Goal: Task Accomplishment & Management: Manage account settings

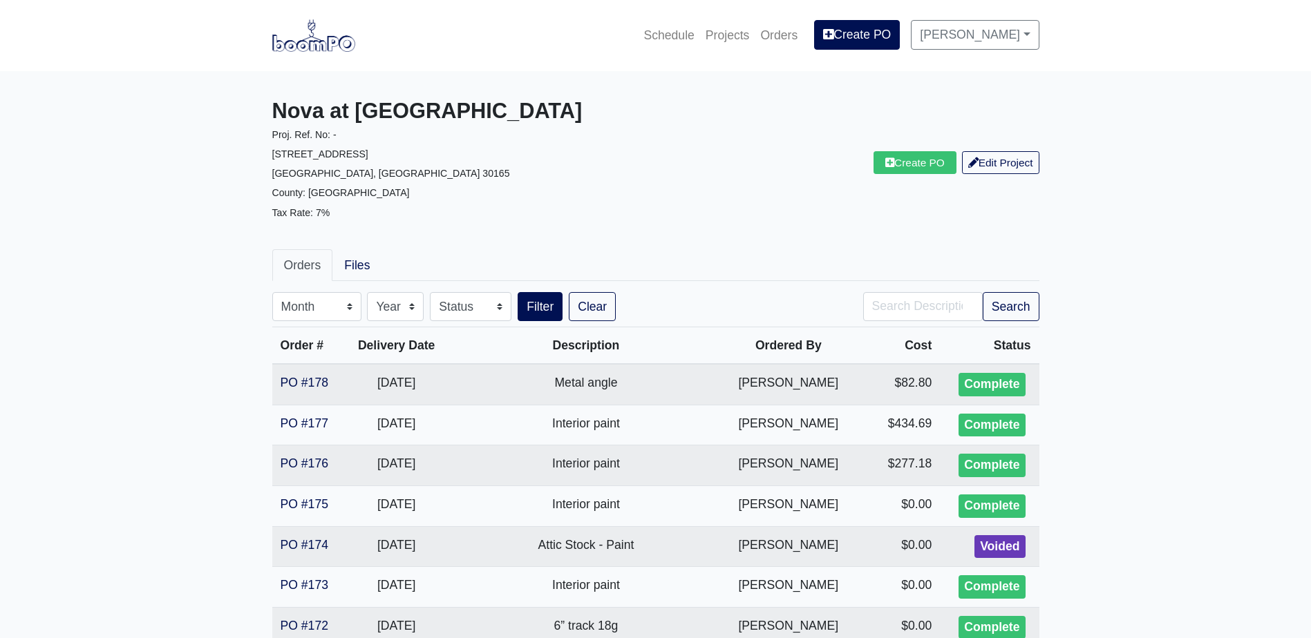
click at [323, 60] on nav "Schedule Projects Orders Create PO Carlos Beltran Settings Profile Log Out" at bounding box center [655, 35] width 1311 height 71
click at [319, 49] on img at bounding box center [313, 35] width 83 height 32
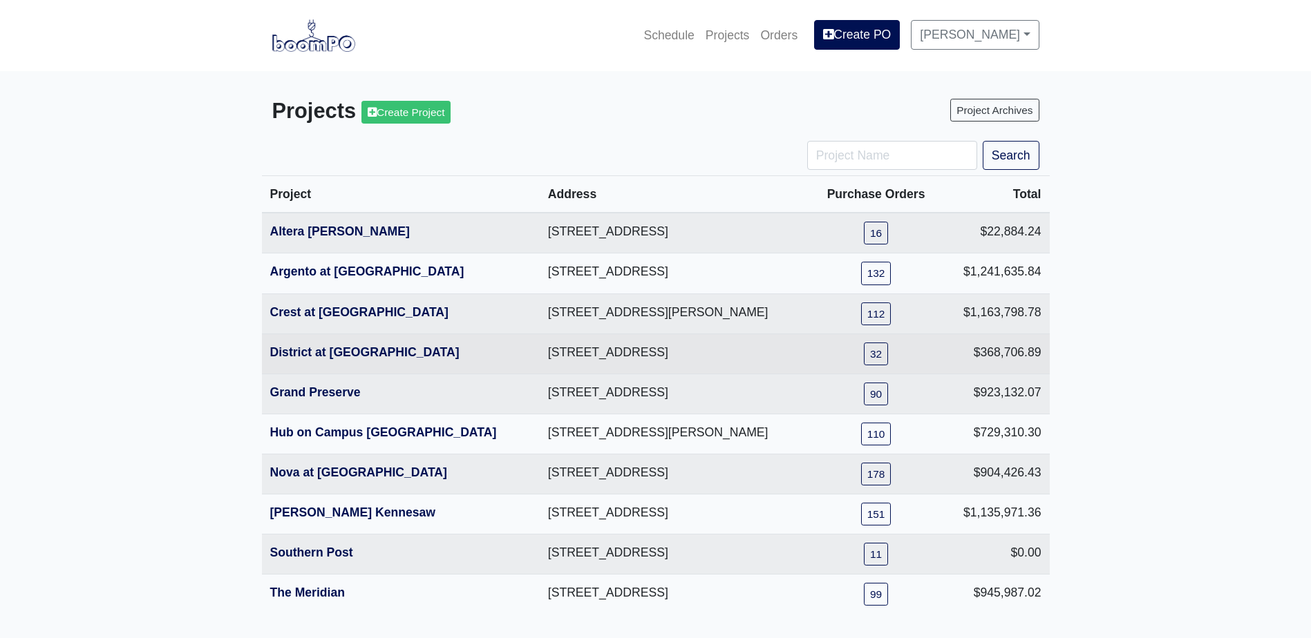
click at [324, 341] on th "District at [GEOGRAPHIC_DATA]" at bounding box center [401, 354] width 278 height 40
click at [324, 342] on th "District at [GEOGRAPHIC_DATA]" at bounding box center [401, 354] width 278 height 40
click at [320, 348] on link "District at Etowah" at bounding box center [364, 352] width 189 height 14
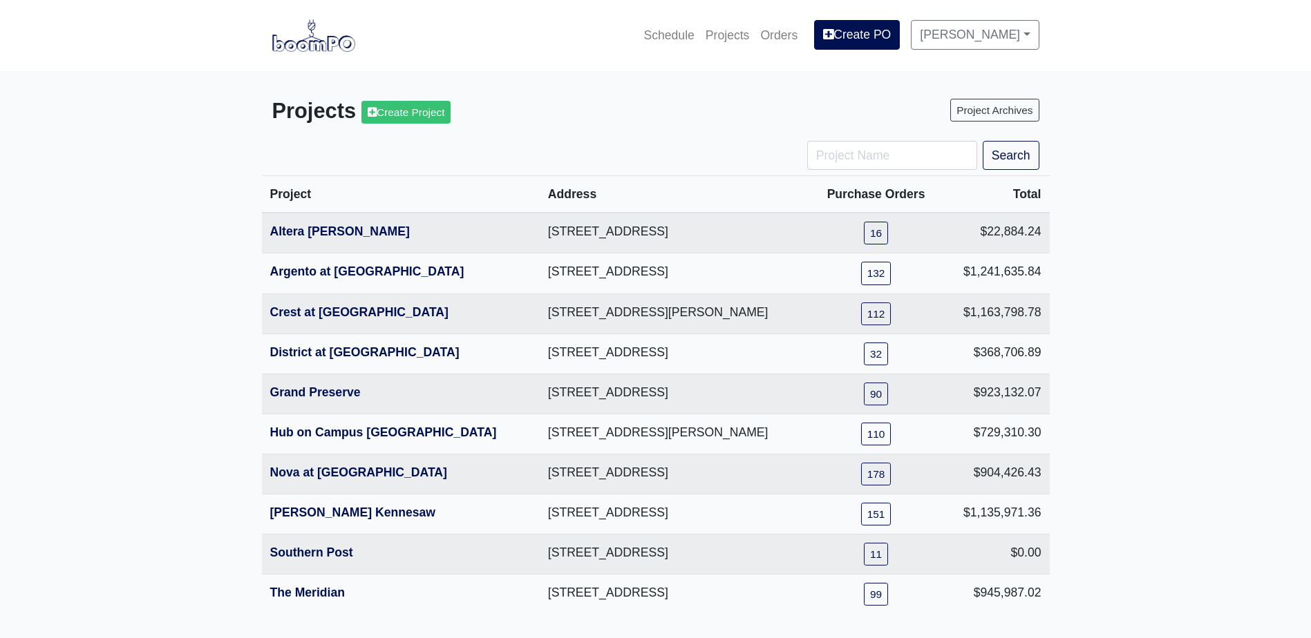
click at [226, 358] on main "Projects Create Project Project Archives Search Project Address Purchase Orders…" at bounding box center [655, 356] width 1311 height 571
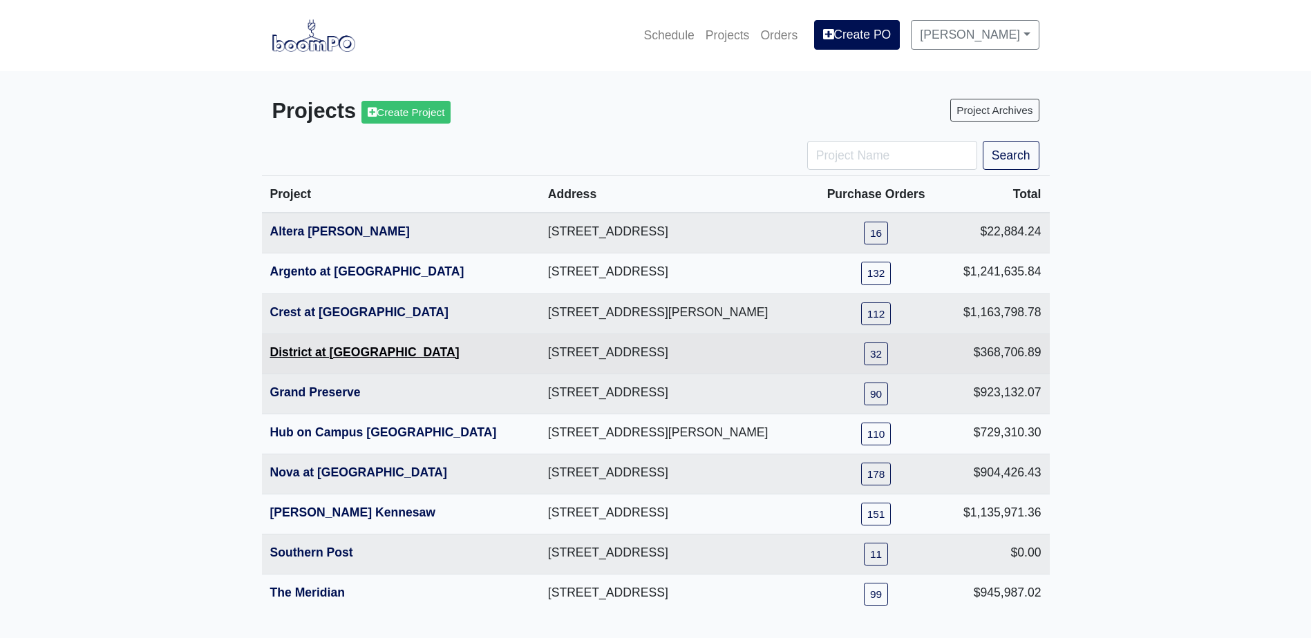
click at [332, 353] on link "District at [GEOGRAPHIC_DATA]" at bounding box center [364, 352] width 189 height 14
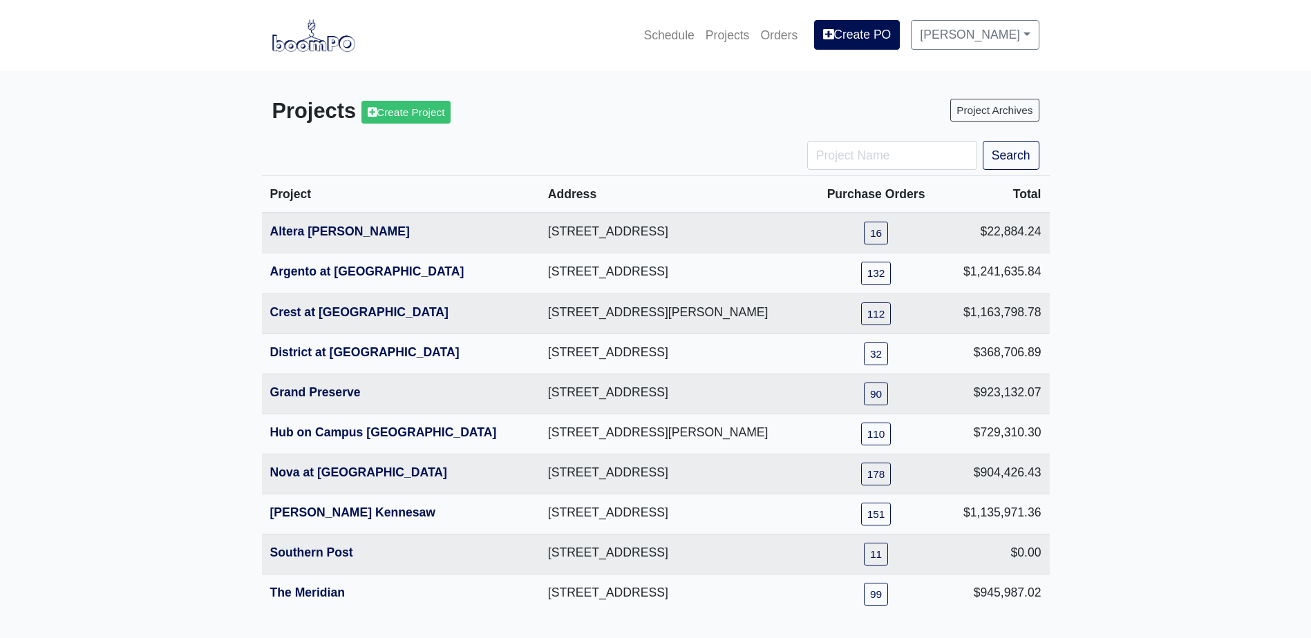
scroll to position [42, 0]
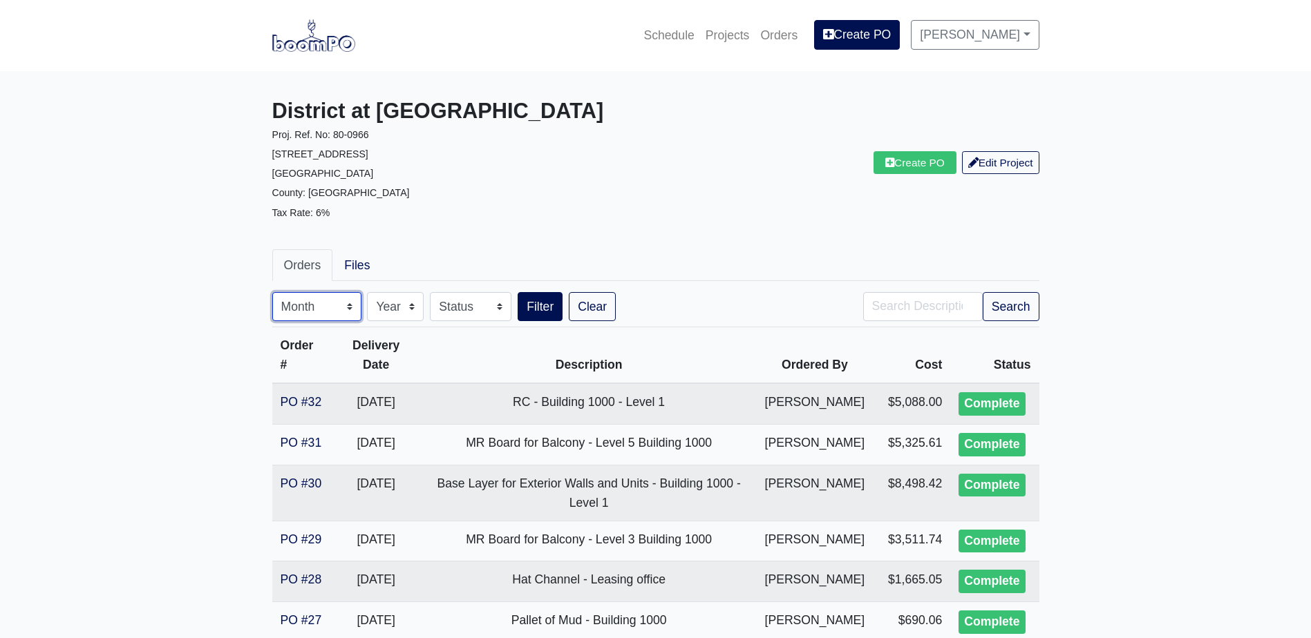
click at [311, 309] on select "Month January February March April May June July August September October Novem…" at bounding box center [316, 306] width 89 height 29
select select "8"
click at [272, 292] on select "Month January February March April May June July August September October Novem…" at bounding box center [316, 306] width 89 height 29
click at [1021, 309] on button "Search" at bounding box center [1010, 306] width 57 height 29
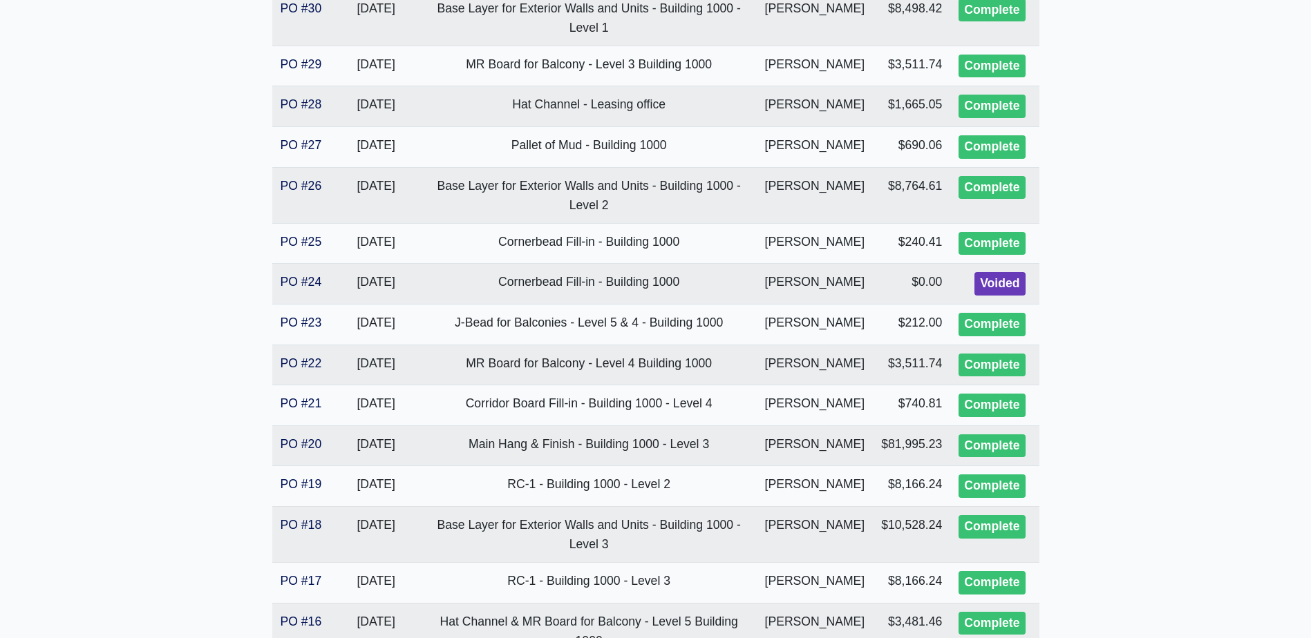
scroll to position [158, 0]
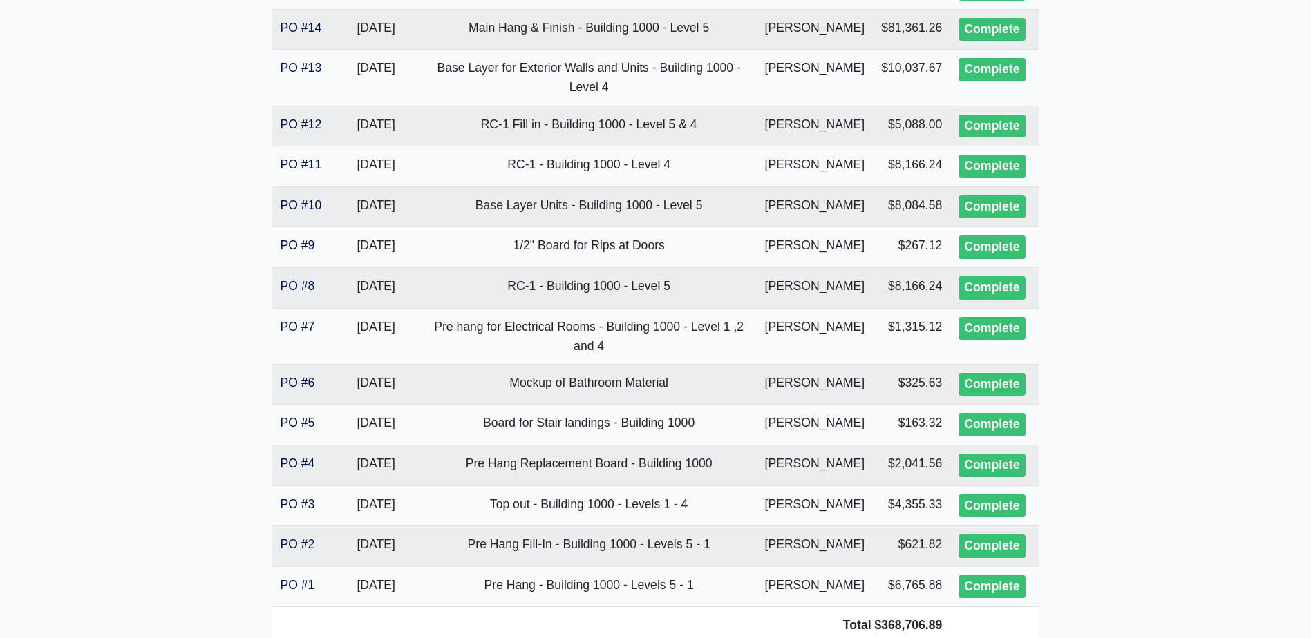
scroll to position [987, 0]
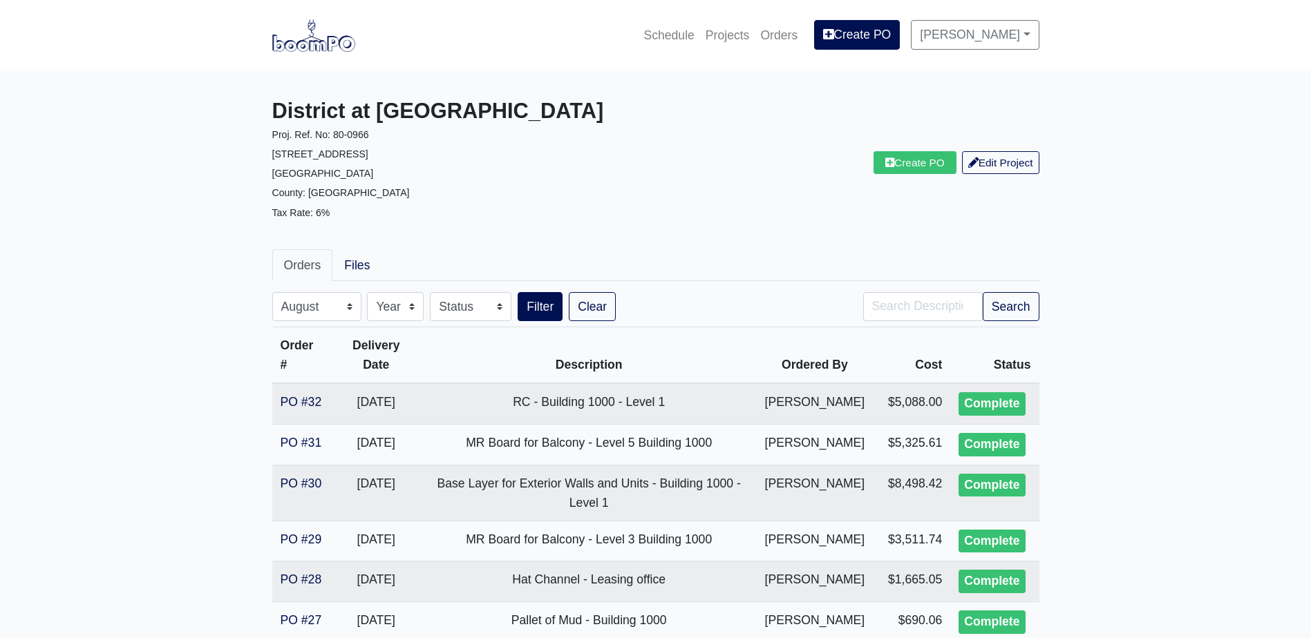
select select "8"
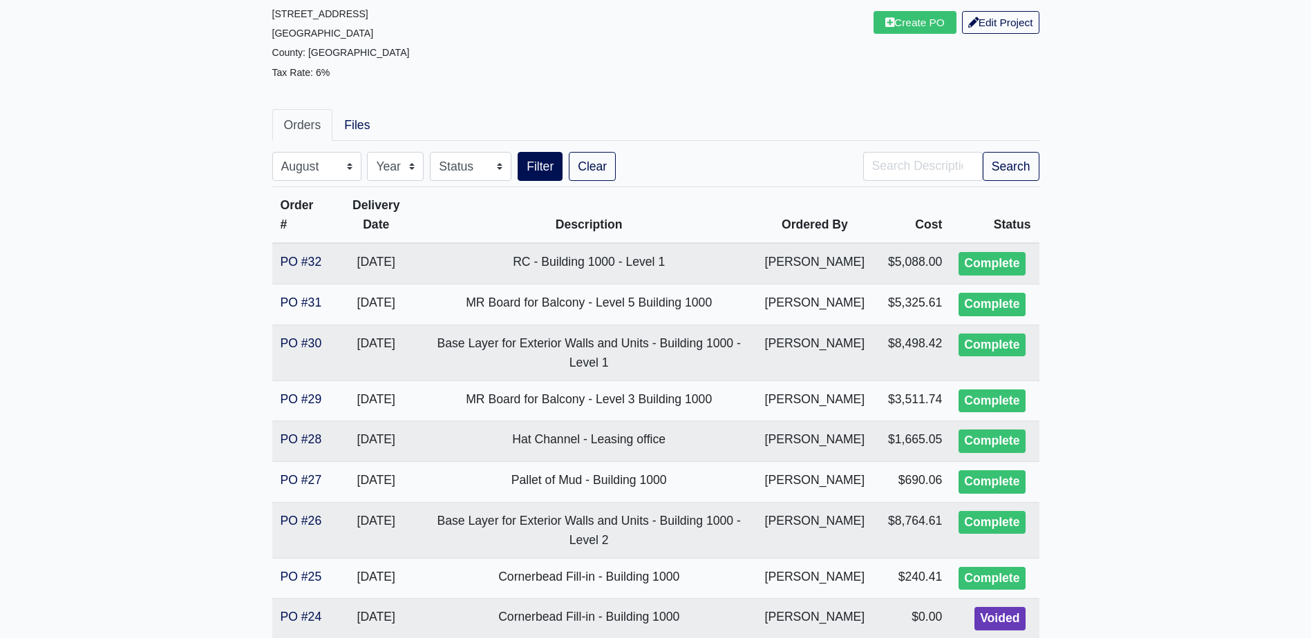
scroll to position [140, 0]
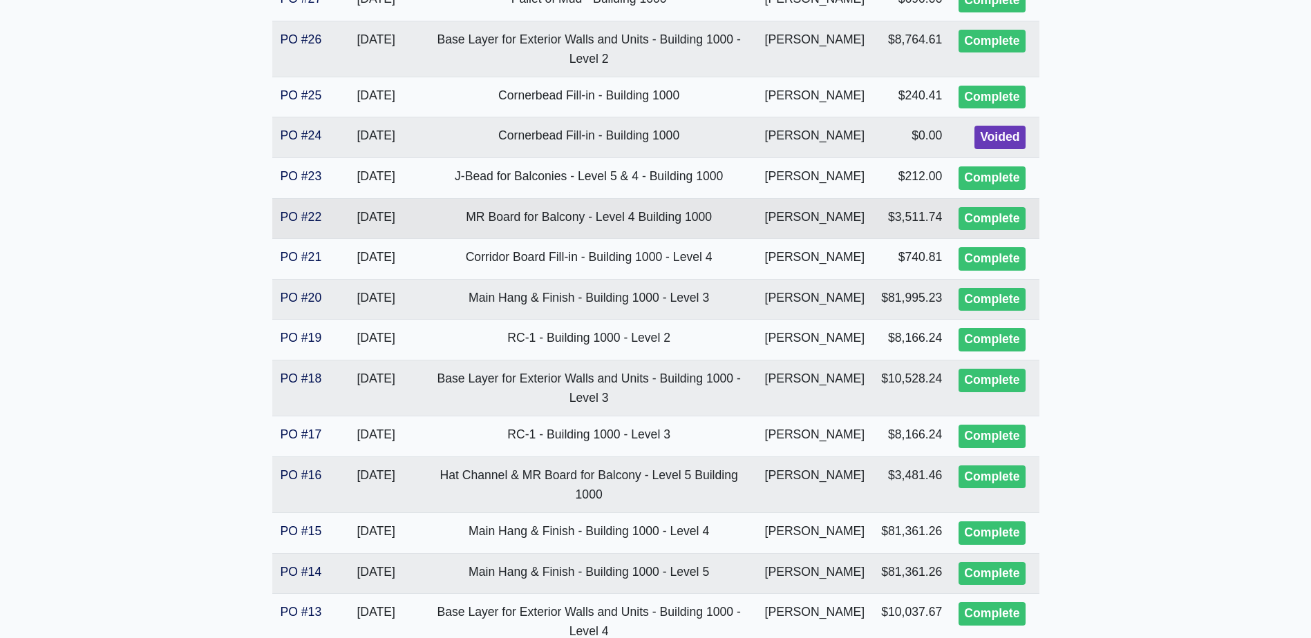
scroll to position [207, 0]
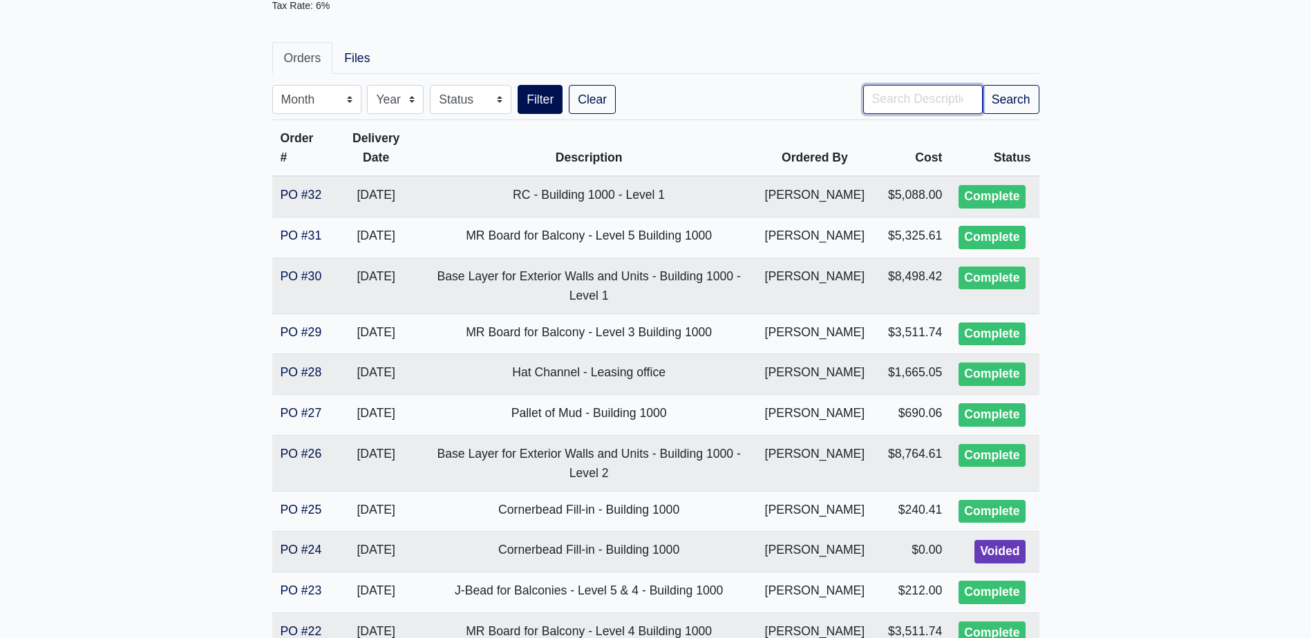
click at [897, 104] on input "Search" at bounding box center [923, 99] width 120 height 29
type input "main"
click at [982, 85] on button "Search" at bounding box center [1010, 99] width 57 height 29
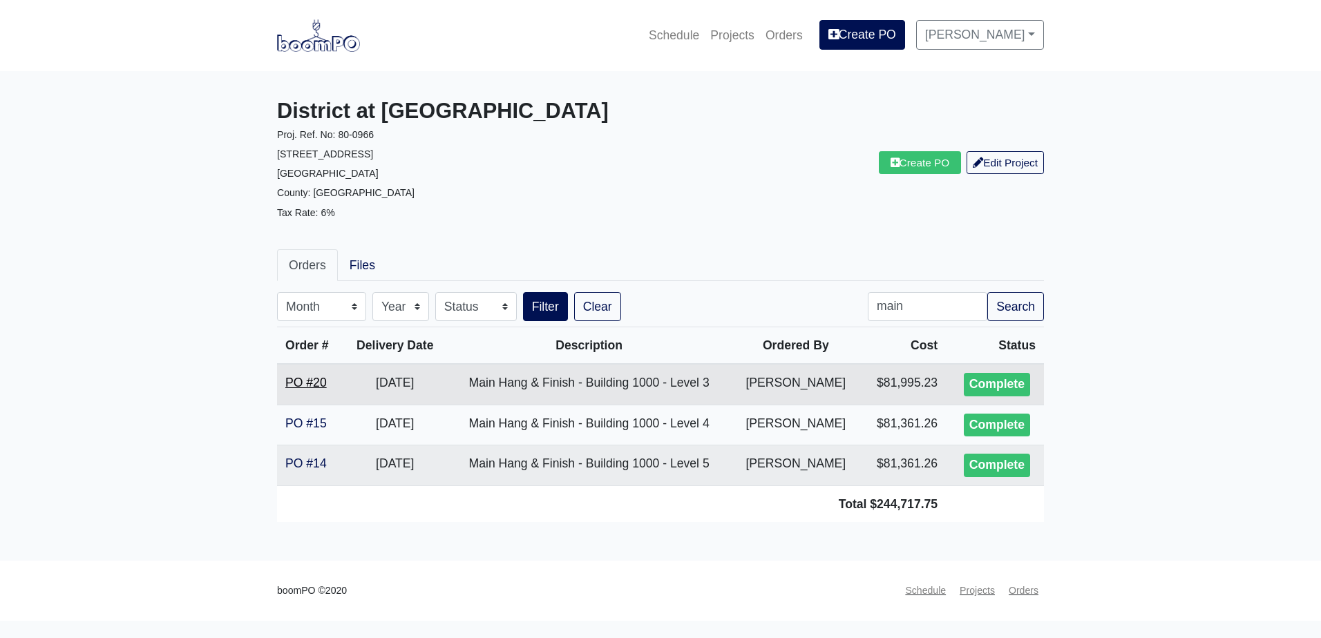
click at [321, 384] on link "PO #20" at bounding box center [305, 383] width 41 height 14
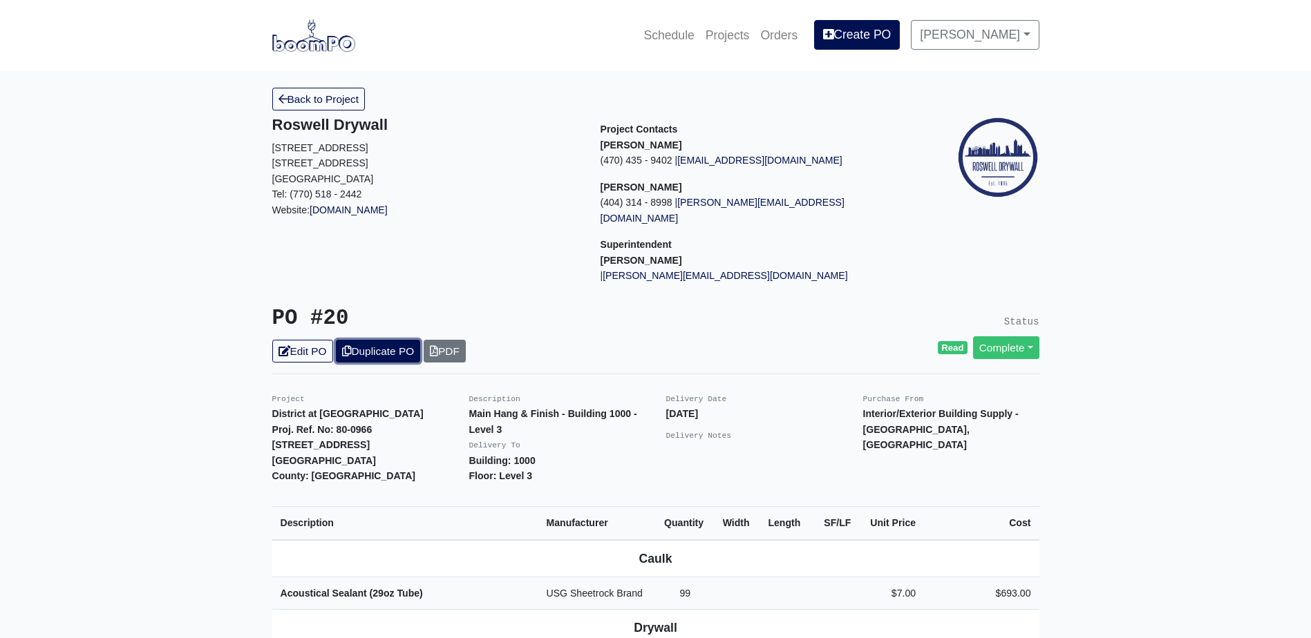
click at [392, 340] on link "Duplicate PO" at bounding box center [378, 351] width 84 height 23
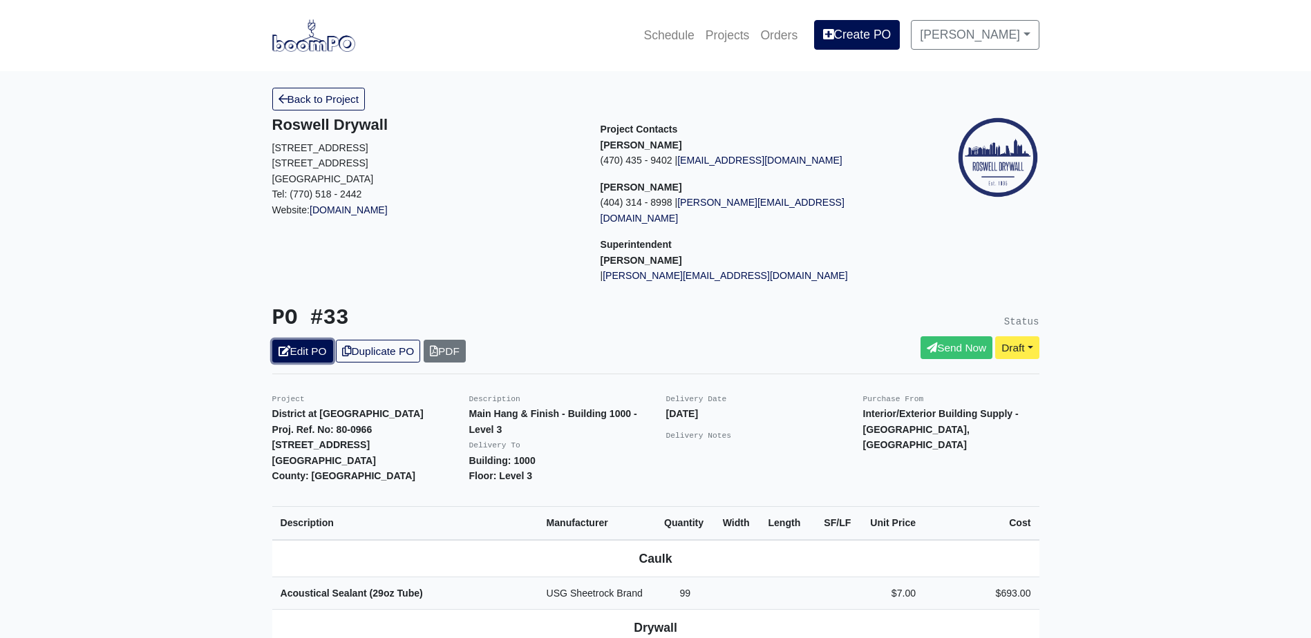
click at [287, 346] on icon at bounding box center [284, 351] width 12 height 10
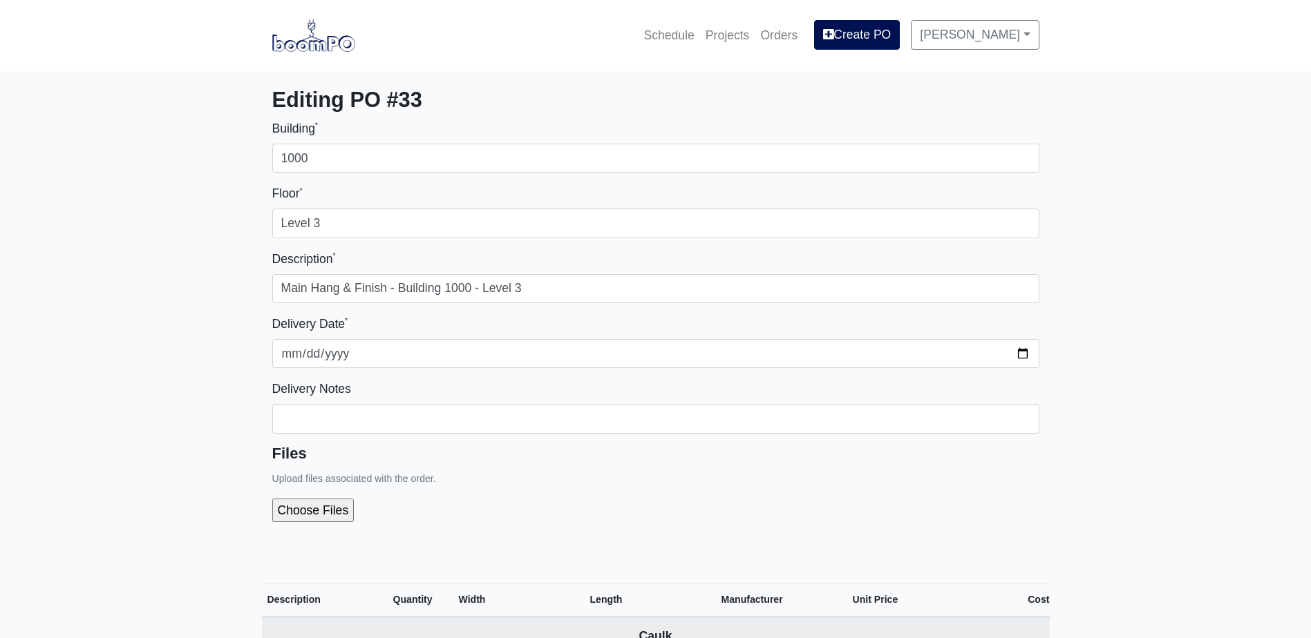
select select
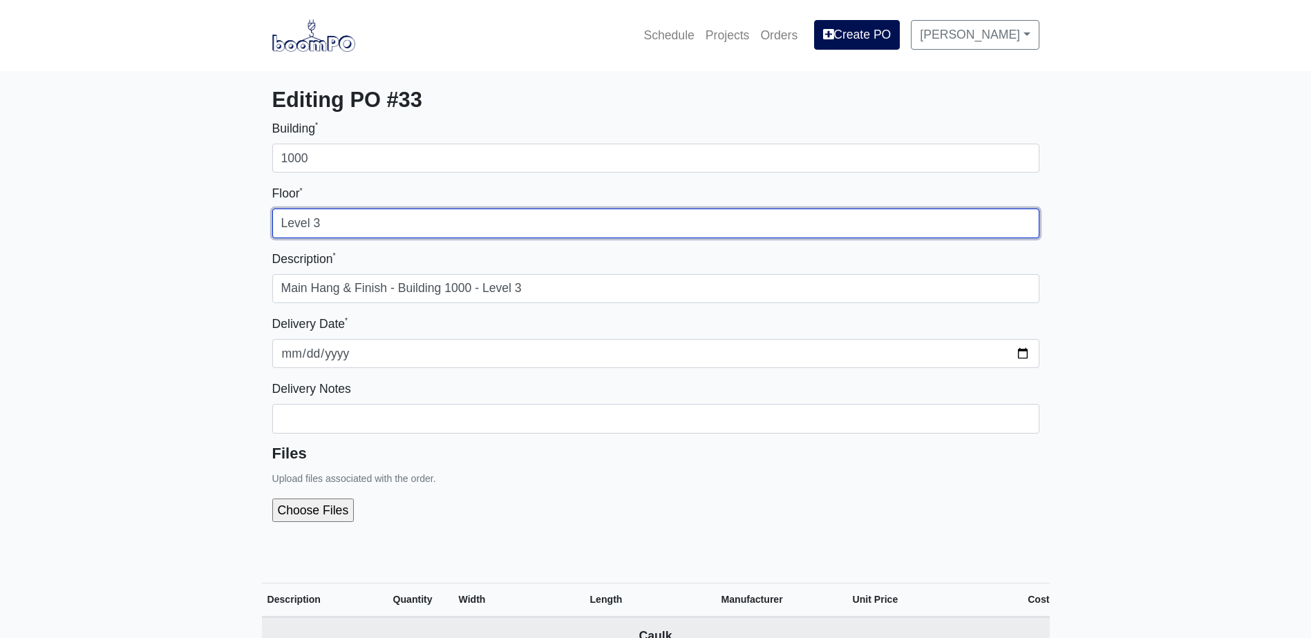
click at [348, 222] on input "Level 3" at bounding box center [655, 223] width 767 height 29
type input "Level 2"
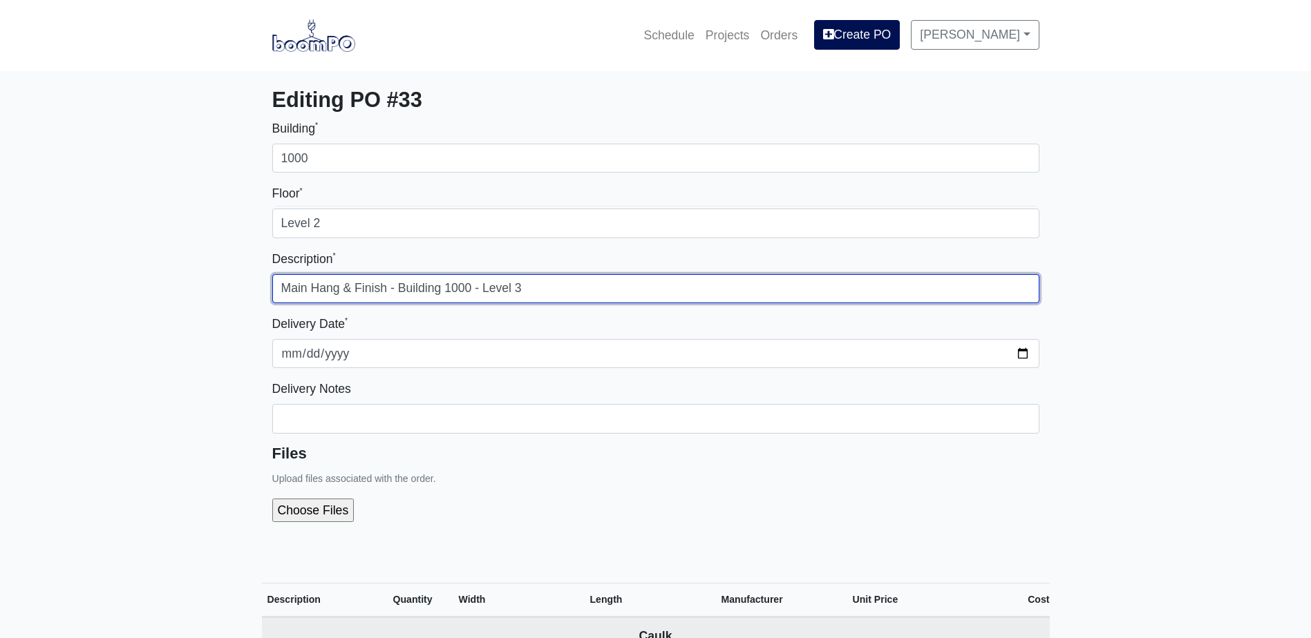
click at [544, 296] on input "Main Hang & Finish - Building 1000 - Level 3" at bounding box center [655, 288] width 767 height 29
type input "Main Hang & Finish - Building 1000 - Level 2"
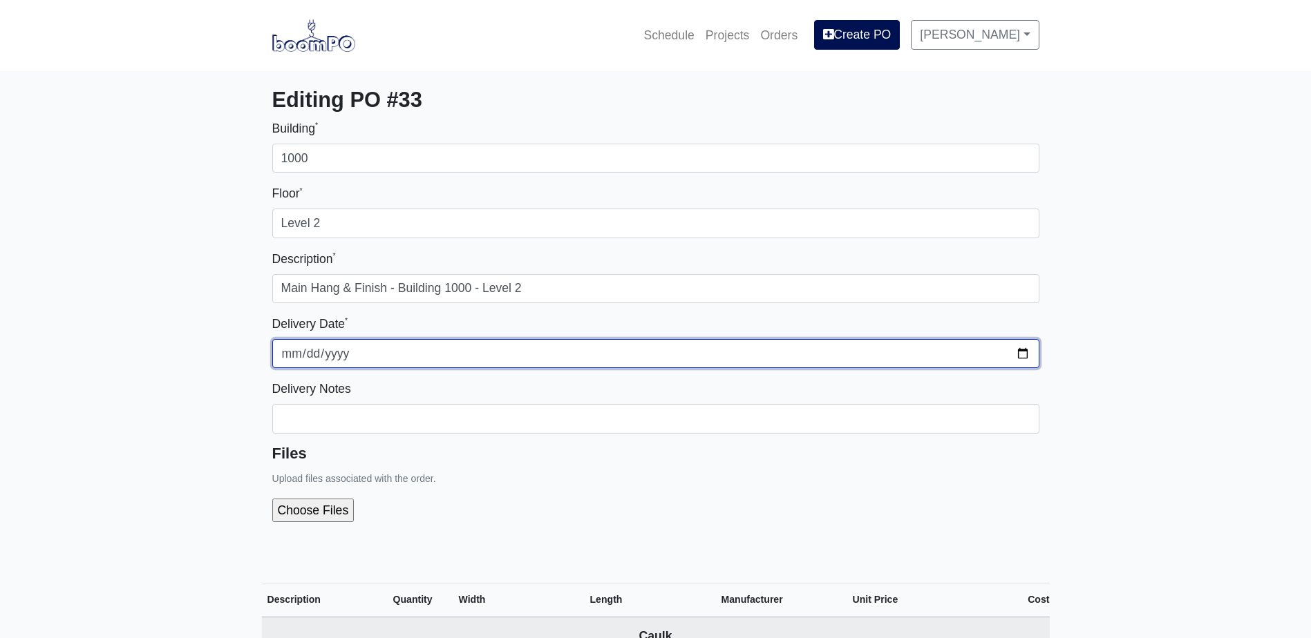
click at [1027, 355] on input "2025-08-04" at bounding box center [655, 353] width 767 height 29
type input "2025-08-18"
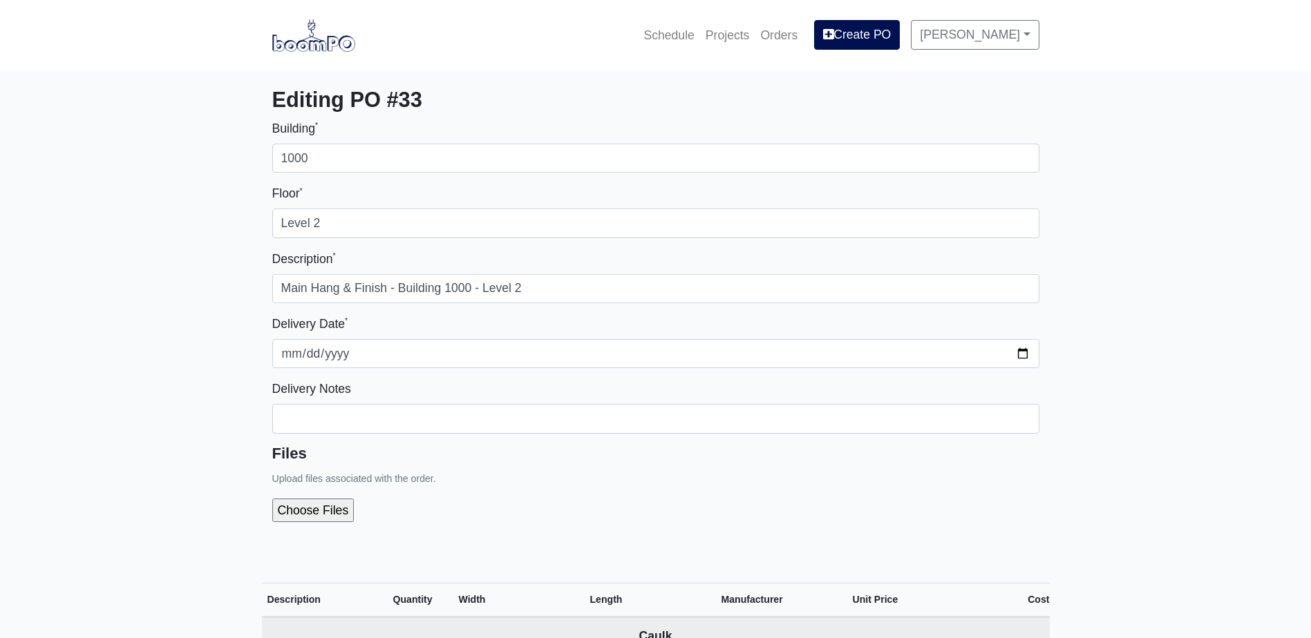
click at [562, 497] on div at bounding box center [655, 511] width 767 height 46
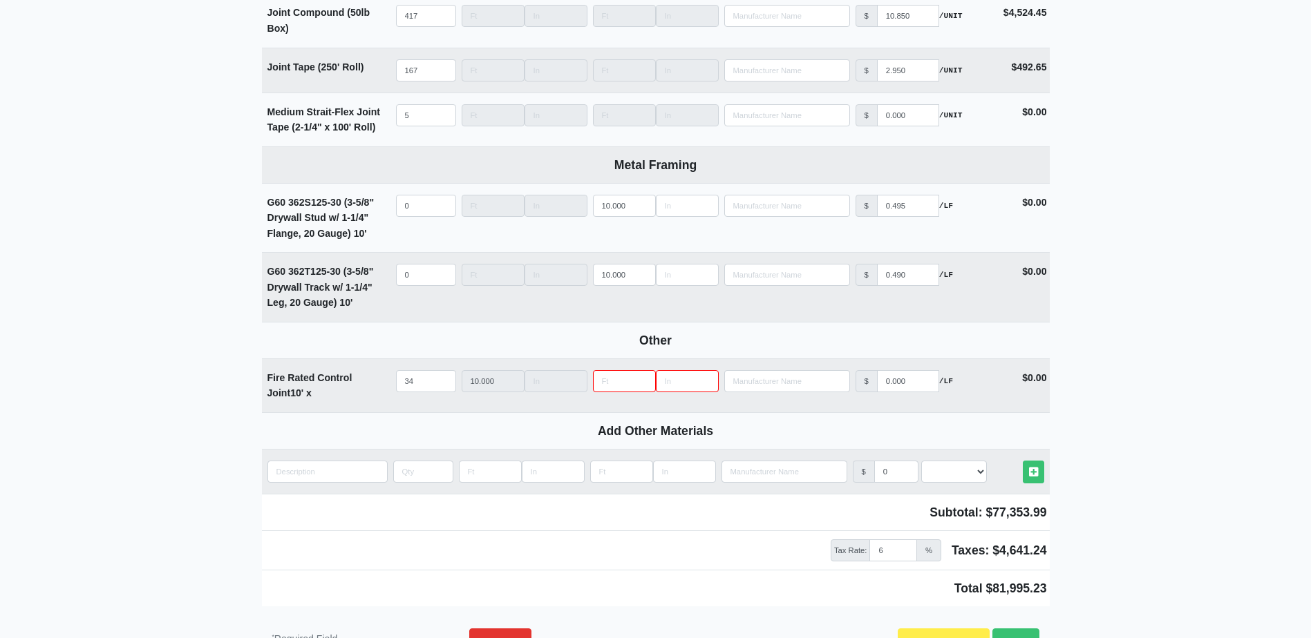
scroll to position [1899, 0]
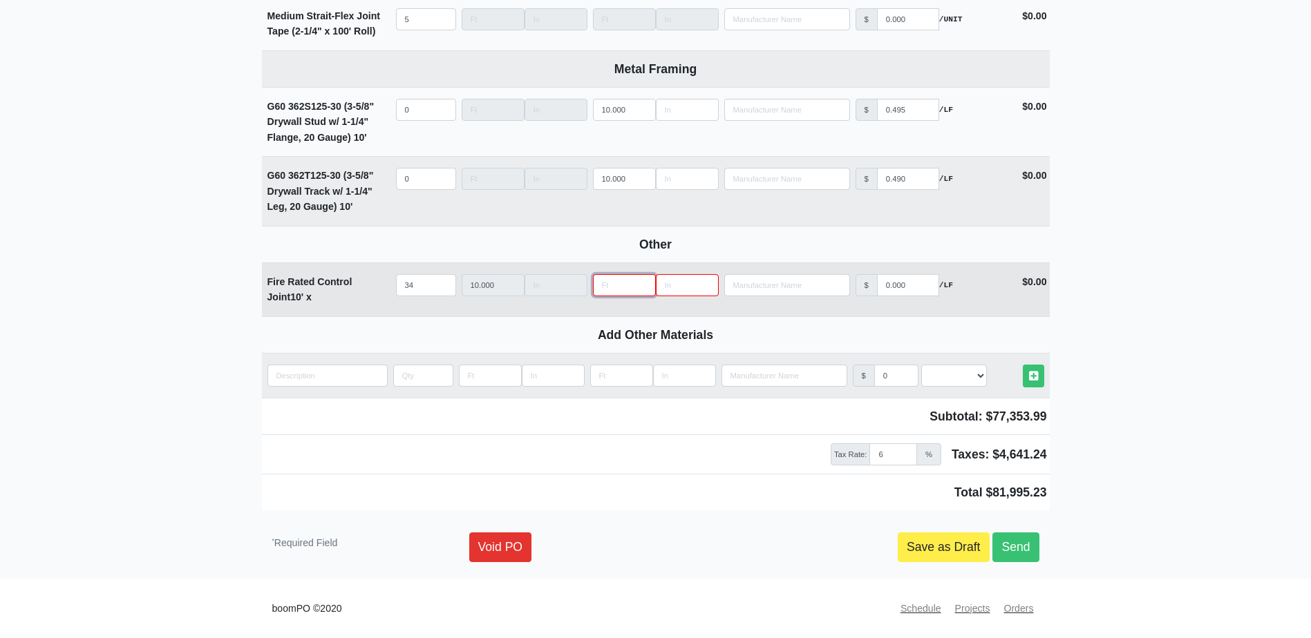
click at [614, 283] on input "Length" at bounding box center [624, 285] width 63 height 22
type input "1"
type input "0"
click at [961, 537] on link "Save as Draft" at bounding box center [943, 547] width 92 height 29
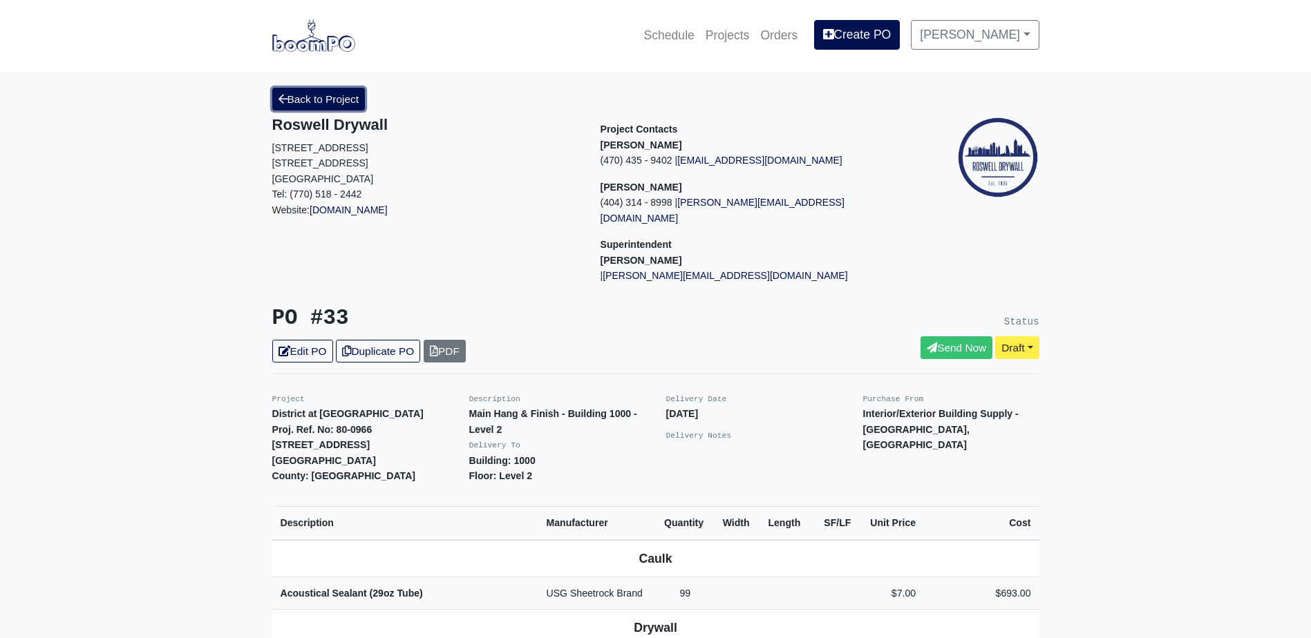
click at [296, 108] on link "Back to Project" at bounding box center [318, 99] width 93 height 23
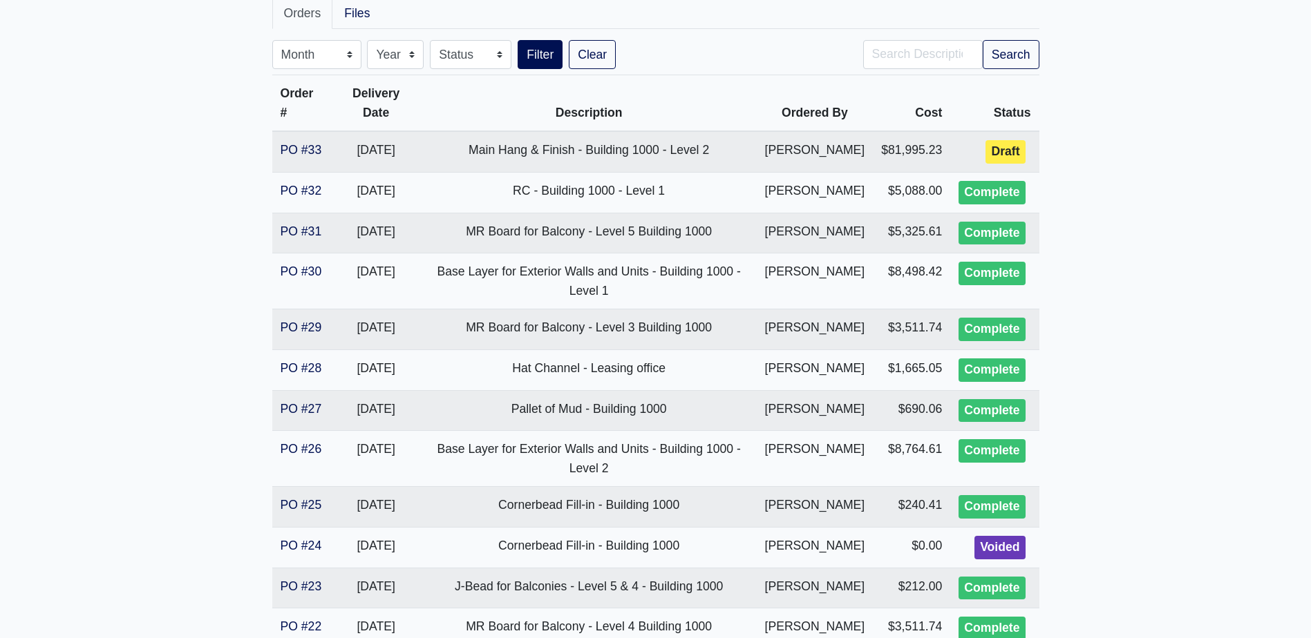
scroll to position [213, 0]
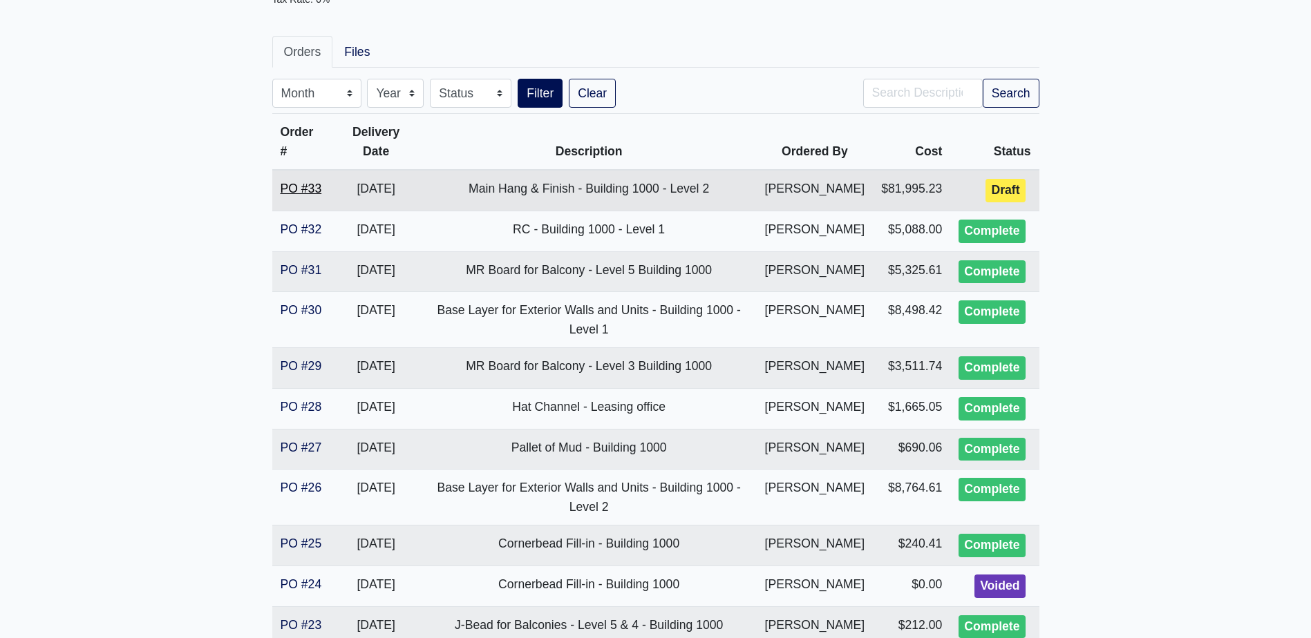
click at [304, 191] on link "PO #33" at bounding box center [301, 189] width 41 height 14
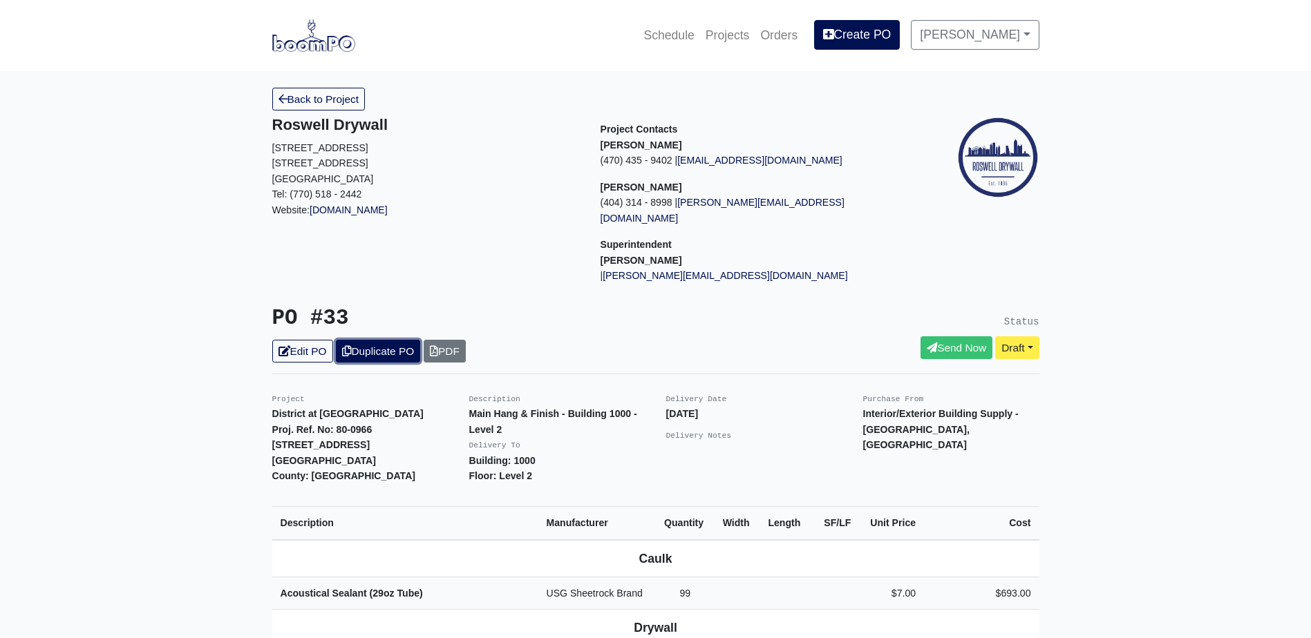
click at [401, 341] on link "Duplicate PO" at bounding box center [378, 351] width 84 height 23
click at [303, 340] on link "Edit PO" at bounding box center [302, 351] width 61 height 23
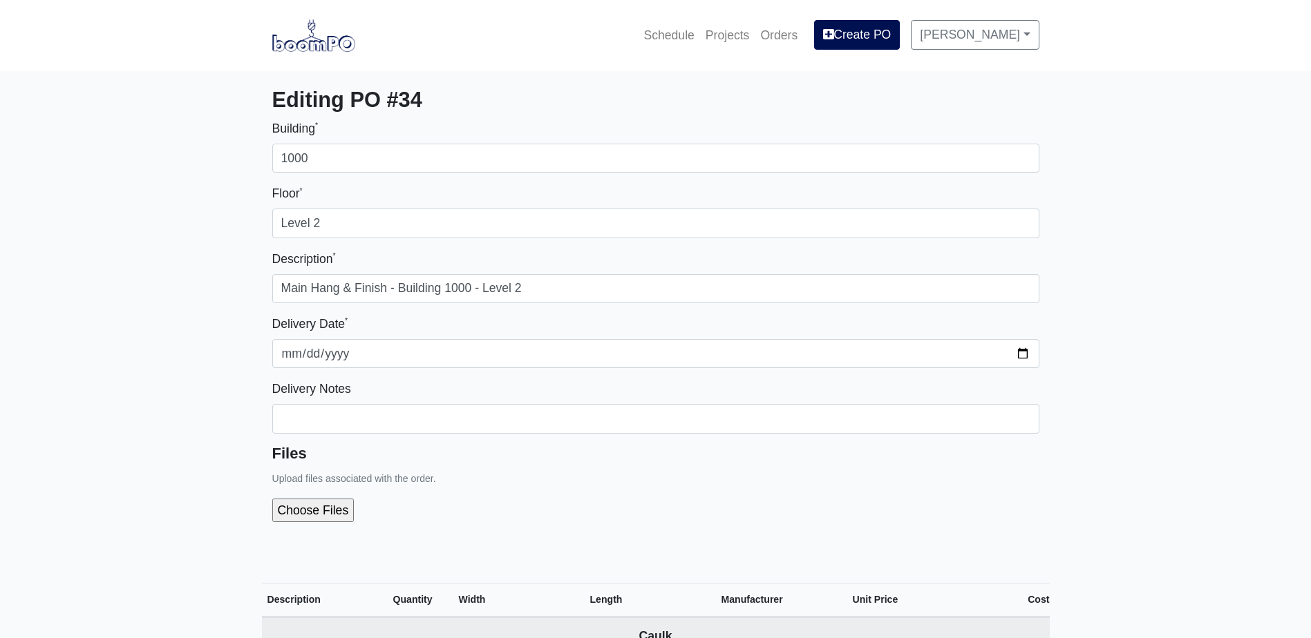
select select
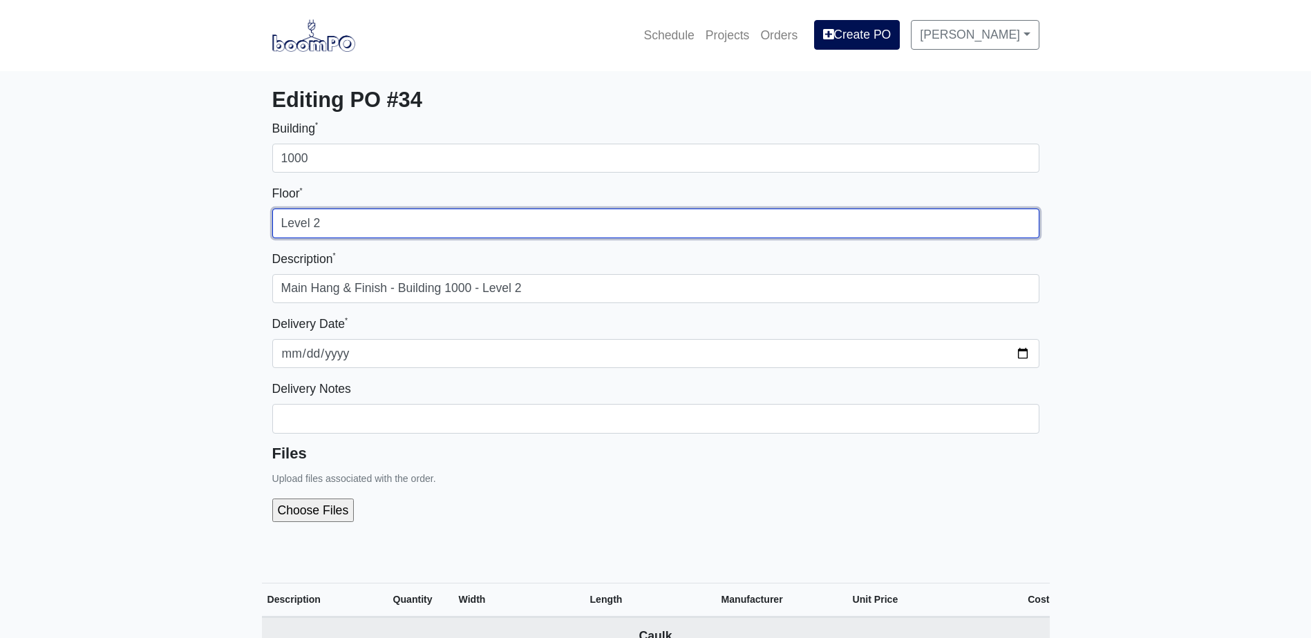
click at [370, 220] on input "Level 2" at bounding box center [655, 223] width 767 height 29
type input "Level 1"
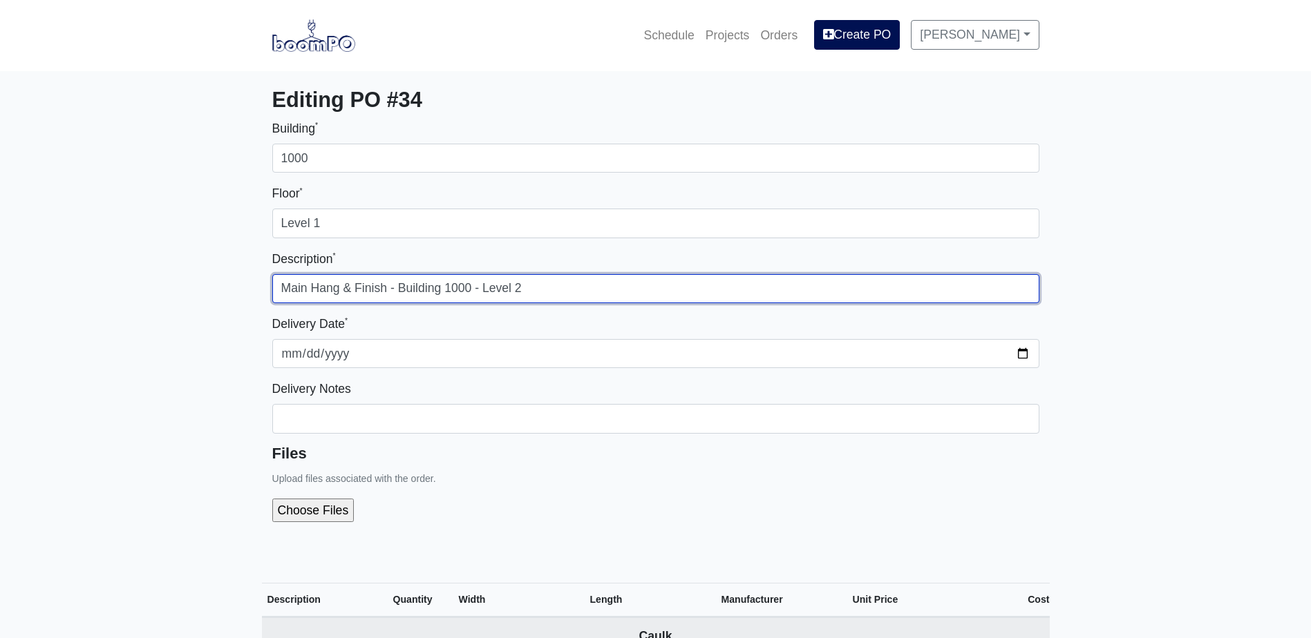
click at [606, 289] on input "Main Hang & Finish - Building 1000 - Level 2" at bounding box center [655, 288] width 767 height 29
type input "Main Hang & Finish - Building 1000 - Level 1"
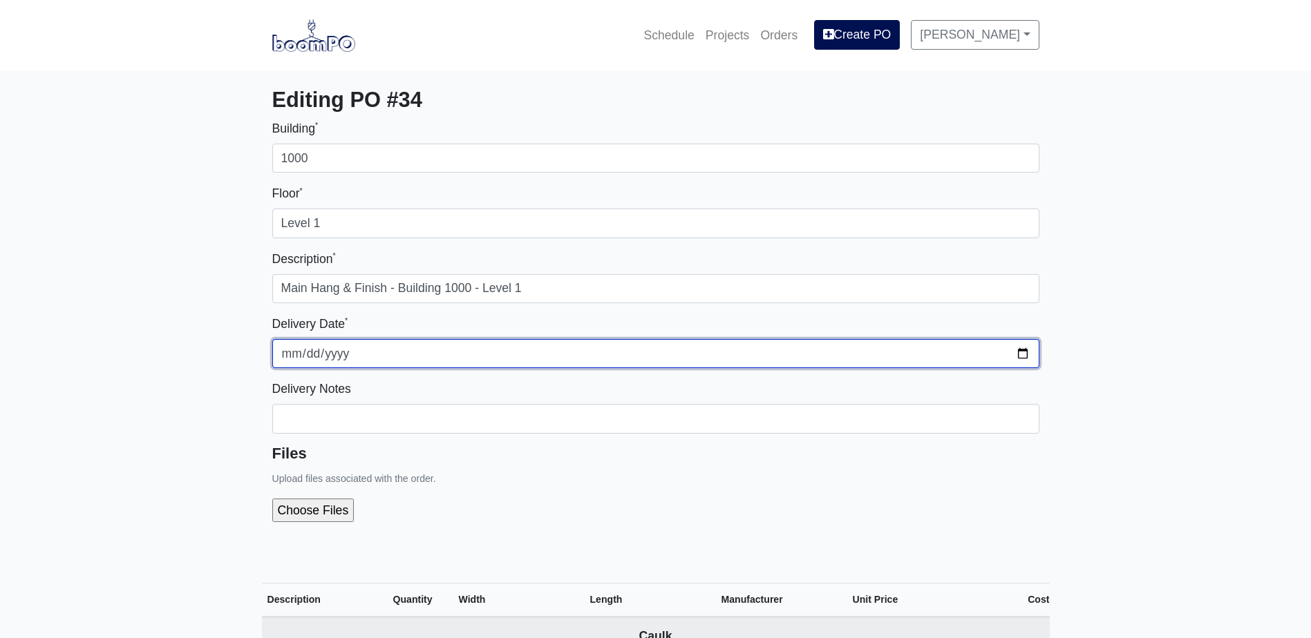
click at [1018, 354] on input "[DATE]" at bounding box center [655, 353] width 767 height 29
type input "[DATE]"
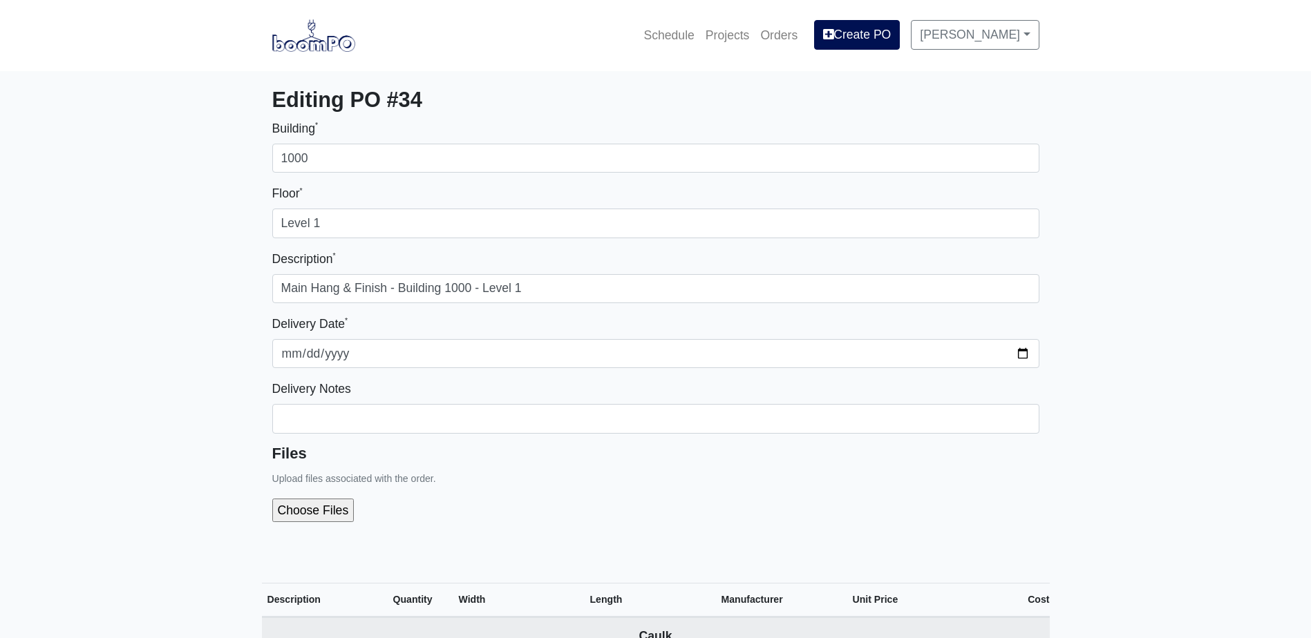
click at [533, 511] on div at bounding box center [655, 511] width 767 height 46
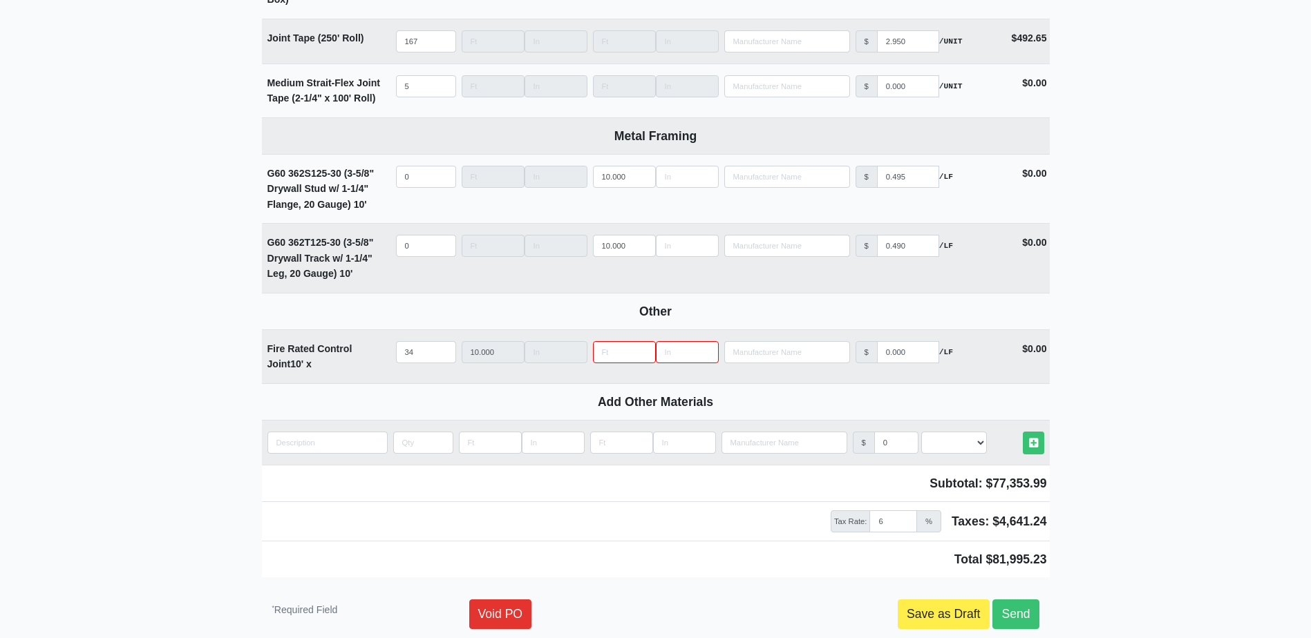
scroll to position [1899, 0]
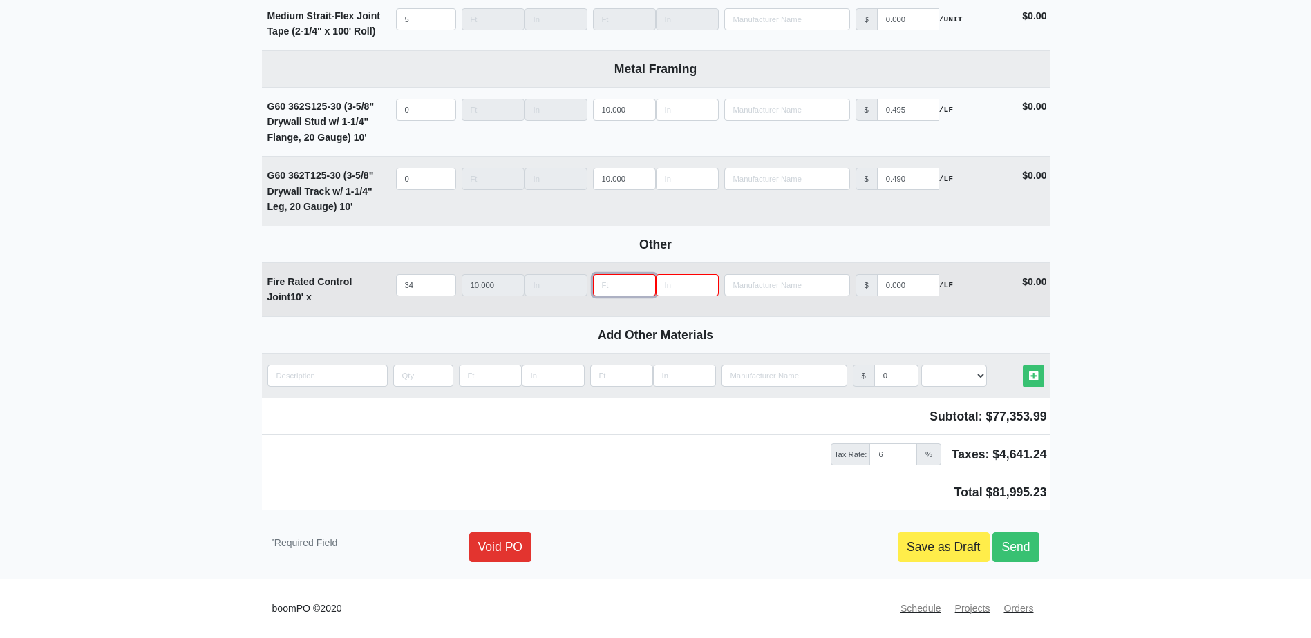
click at [607, 288] on input "Length" at bounding box center [624, 285] width 63 height 22
type input "0"
click at [939, 560] on link "Save as Draft" at bounding box center [943, 547] width 92 height 29
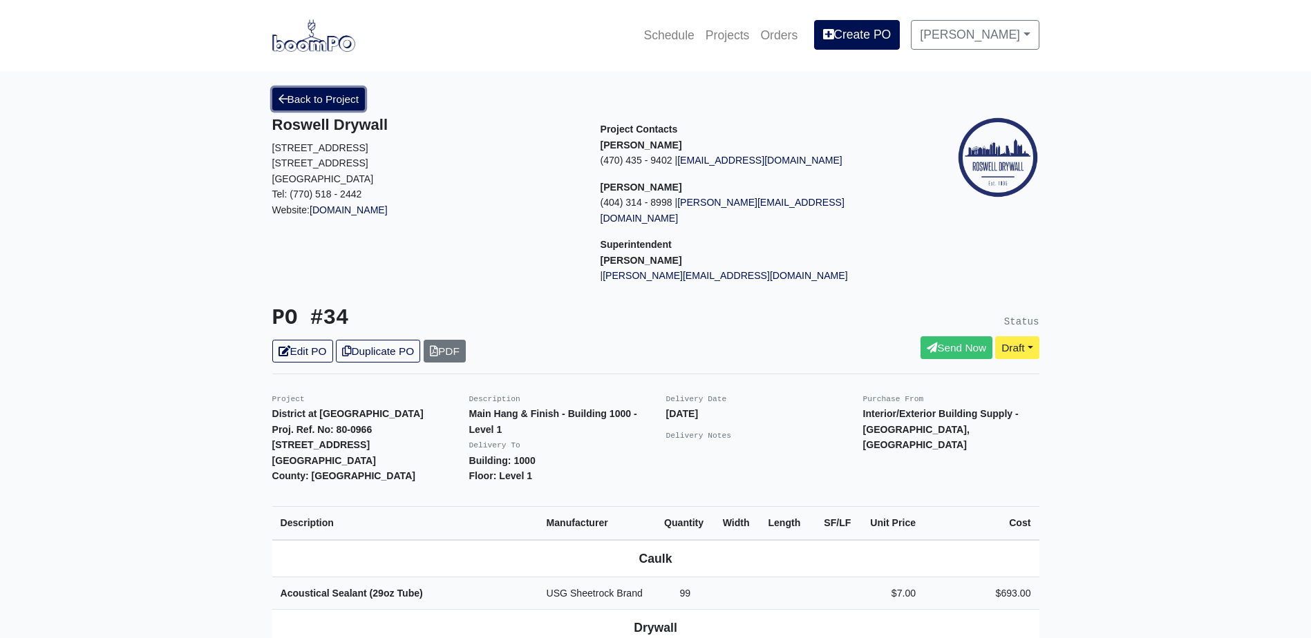
click at [343, 109] on link "Back to Project" at bounding box center [318, 99] width 93 height 23
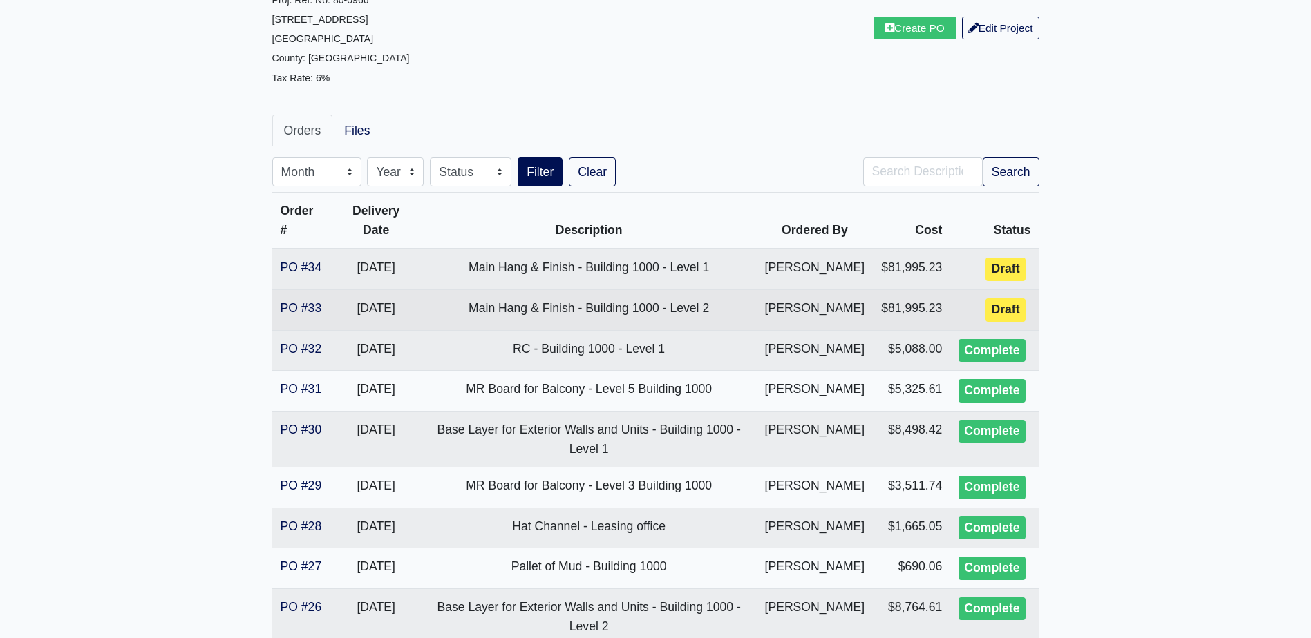
scroll to position [138, 0]
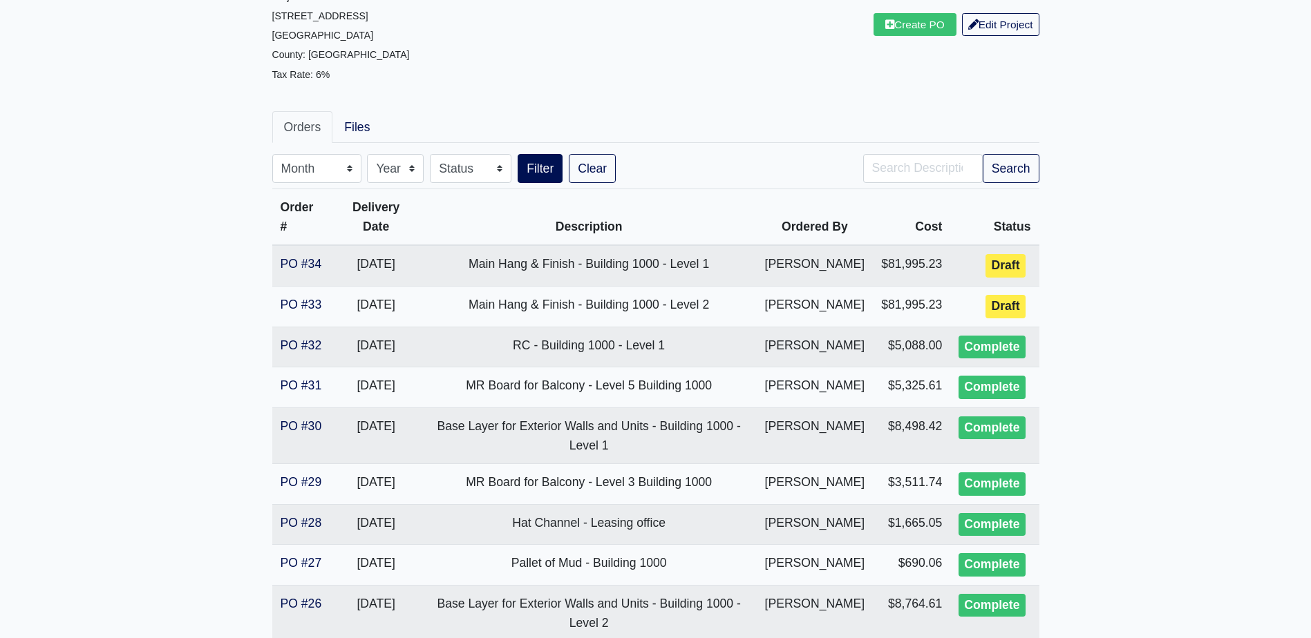
click at [696, 166] on div "Month January February March April May June July August September October Novem…" at bounding box center [557, 168] width 591 height 29
